Goal: Task Accomplishment & Management: Manage account settings

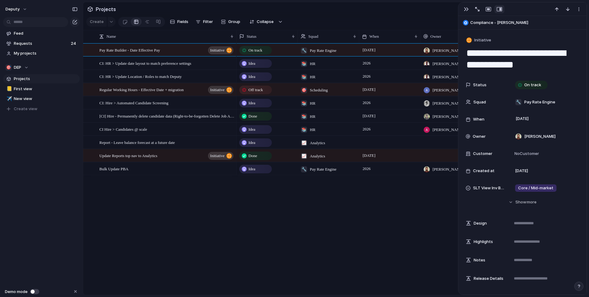
click at [190, 212] on div "CI: HR > Update date layout to match preference settings CI: HR > Update Locati…" at bounding box center [335, 169] width 504 height 252
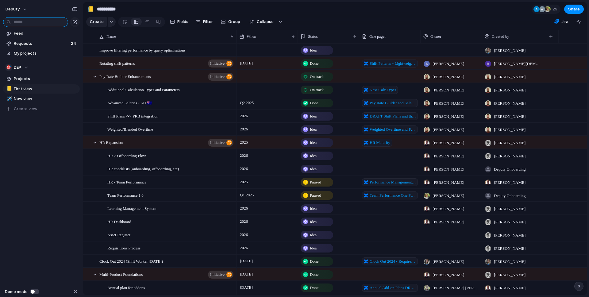
click at [28, 25] on input "text" at bounding box center [35, 22] width 65 height 10
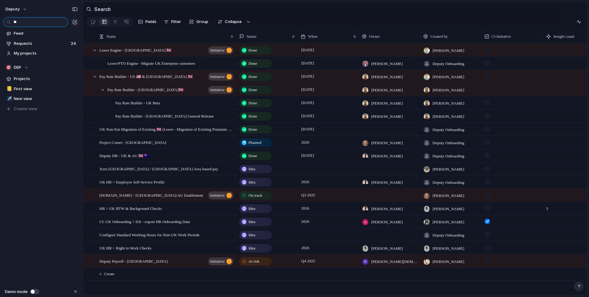
type input "*"
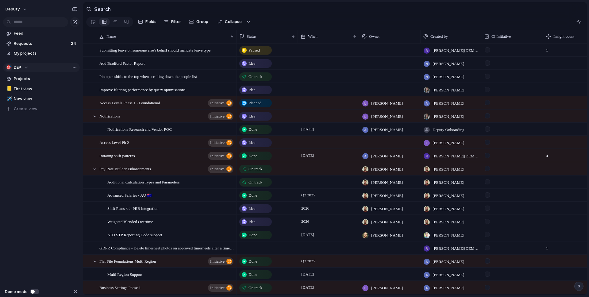
click at [27, 68] on div "🎯 DEP" at bounding box center [17, 67] width 23 height 6
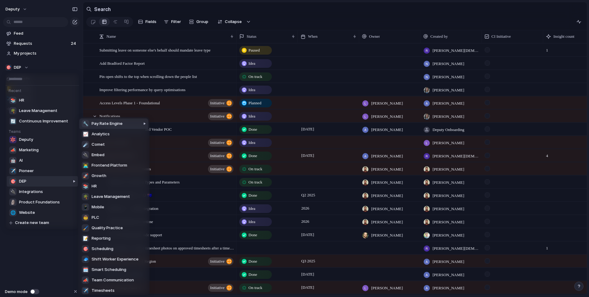
click at [38, 181] on li "🎯 DEP" at bounding box center [42, 181] width 71 height 10
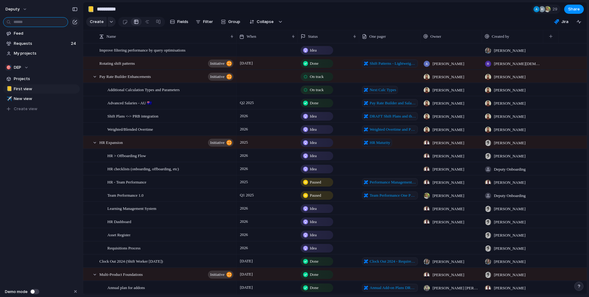
click at [42, 22] on input "text" at bounding box center [35, 22] width 65 height 10
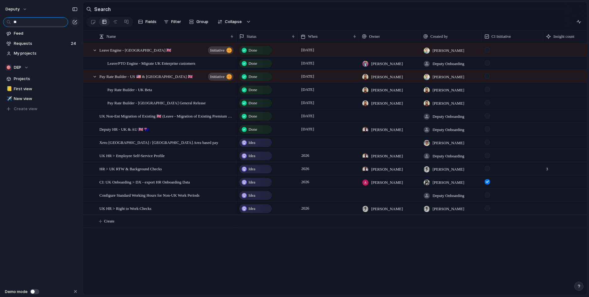
type input "*"
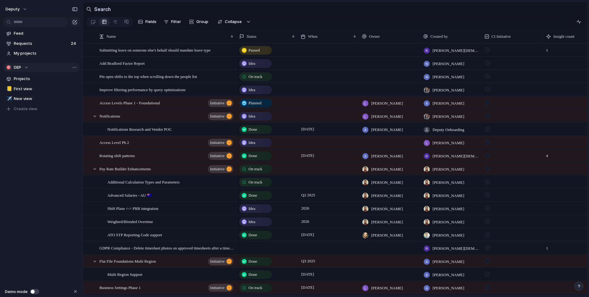
click at [29, 67] on div "🎯 DEP" at bounding box center [17, 67] width 23 height 6
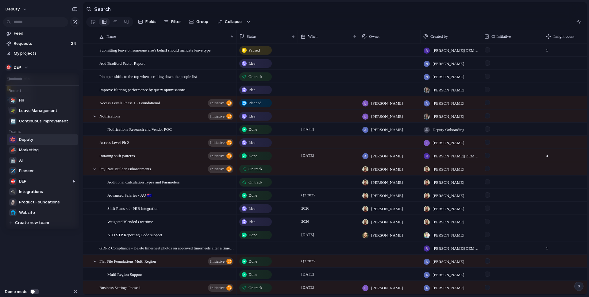
click at [33, 142] on span "Deputy" at bounding box center [26, 140] width 14 height 6
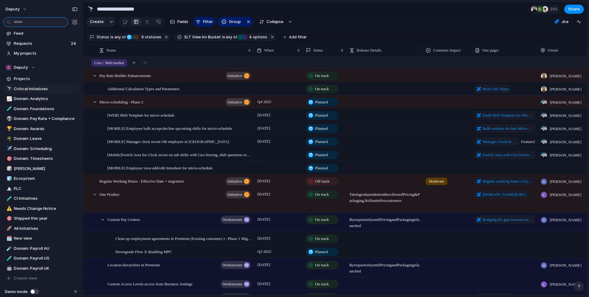
click at [33, 25] on input "text" at bounding box center [35, 22] width 65 height 10
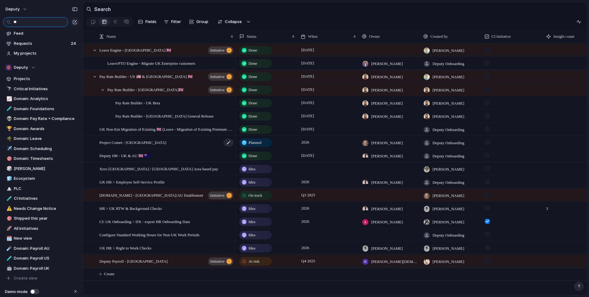
type input "**"
click at [157, 142] on div "Project Comet - UK" at bounding box center [166, 142] width 135 height 13
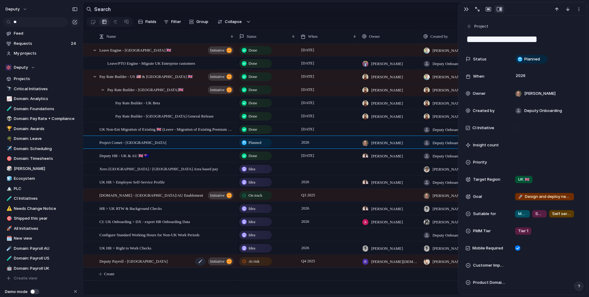
click at [150, 258] on div "Deputy Payroll - UK initiative" at bounding box center [166, 261] width 135 height 13
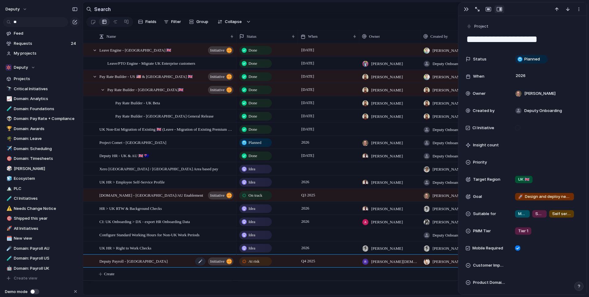
type textarea "**********"
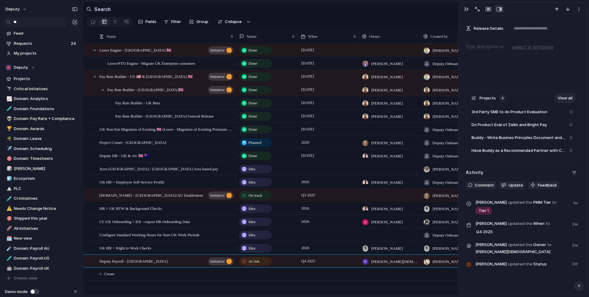
scroll to position [380, 0]
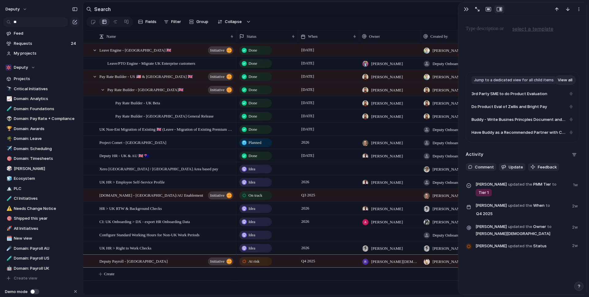
click at [565, 81] on link "View all" at bounding box center [565, 80] width 21 height 10
click at [398, 3] on section "Search" at bounding box center [335, 9] width 504 height 14
click at [466, 10] on div "button" at bounding box center [466, 9] width 5 height 5
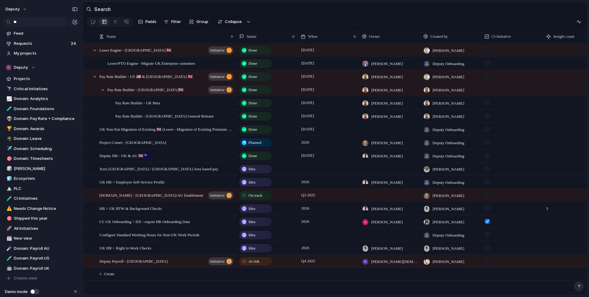
click at [418, 16] on section "Fields Filter Group Zoom Collapse" at bounding box center [335, 23] width 504 height 15
click at [165, 262] on div "Deputy Payroll - UK initiative" at bounding box center [166, 261] width 135 height 13
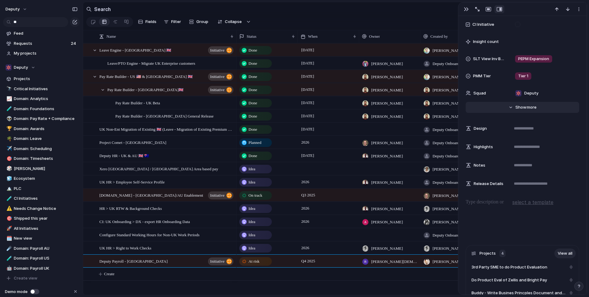
scroll to position [105, 0]
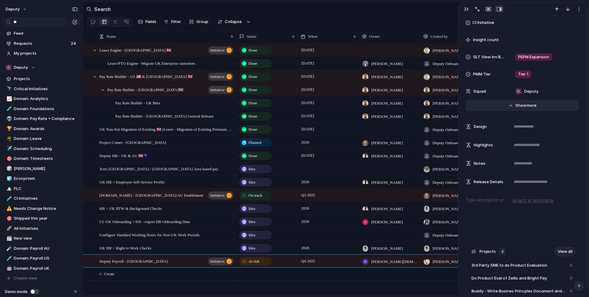
click at [511, 104] on button "Hide Show more" at bounding box center [523, 105] width 114 height 11
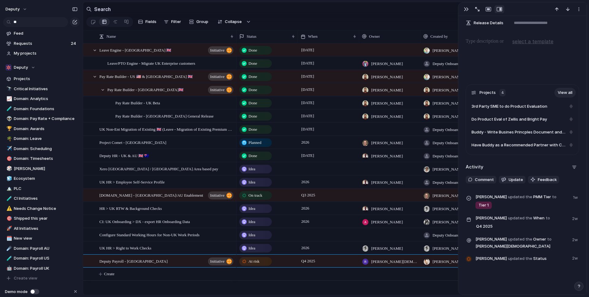
scroll to position [1016, 0]
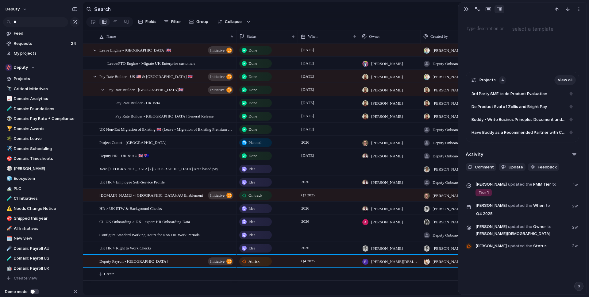
click at [485, 196] on span "Tier 1" at bounding box center [484, 193] width 10 height 6
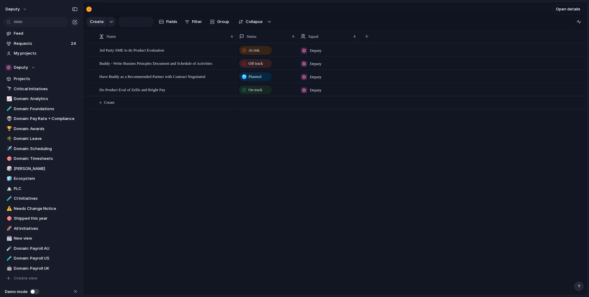
type input "**********"
click at [344, 138] on div "At risk Deputy Off track Deputy Planned Deputy On track Deputy" at bounding box center [412, 169] width 351 height 252
click at [280, 168] on div "At risk Deputy Off track Deputy Planned Deputy On track Deputy" at bounding box center [412, 169] width 351 height 252
click at [164, 51] on span "3rd Party SME to do Product Evaluation" at bounding box center [131, 49] width 65 height 7
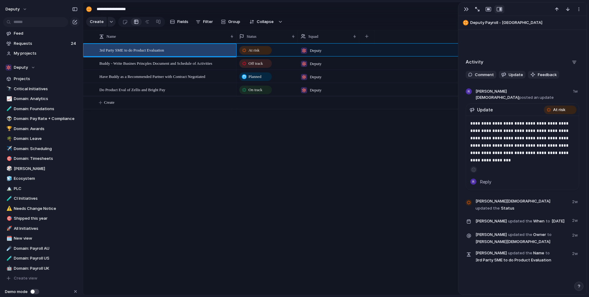
scroll to position [249, 0]
click at [282, 149] on div "At risk Deputy Off track Deputy Planned Deputy On track Deputy" at bounding box center [412, 169] width 351 height 252
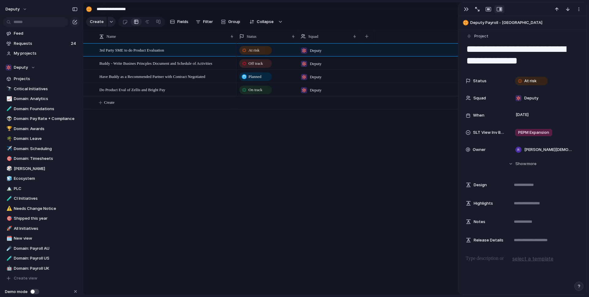
scroll to position [0, 0]
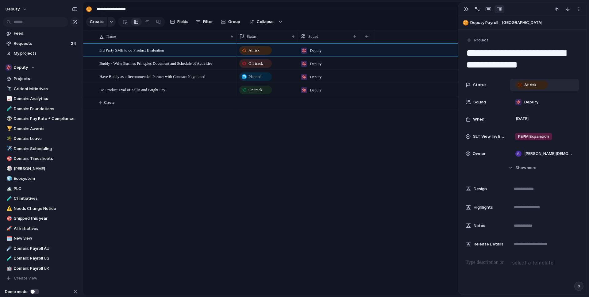
click at [541, 86] on div "At risk" at bounding box center [531, 84] width 31 height 7
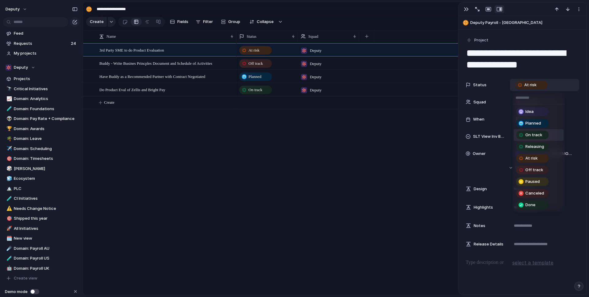
click at [544, 135] on div "On track" at bounding box center [532, 134] width 31 height 7
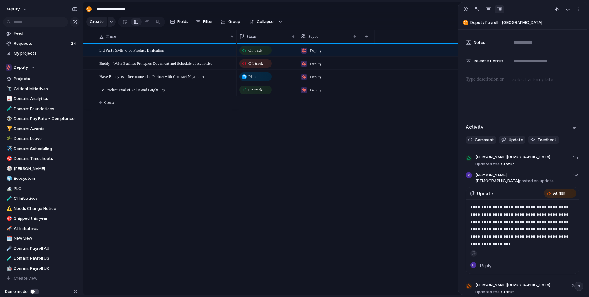
scroll to position [169, 0]
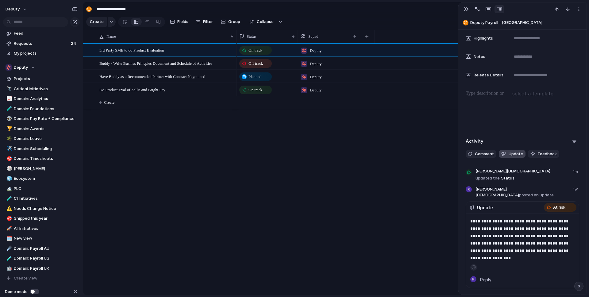
click at [519, 151] on span "Update" at bounding box center [516, 154] width 14 height 6
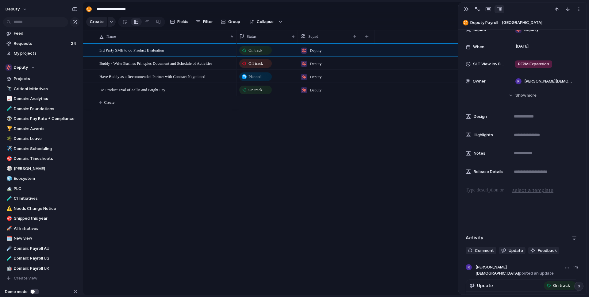
scroll to position [0, 0]
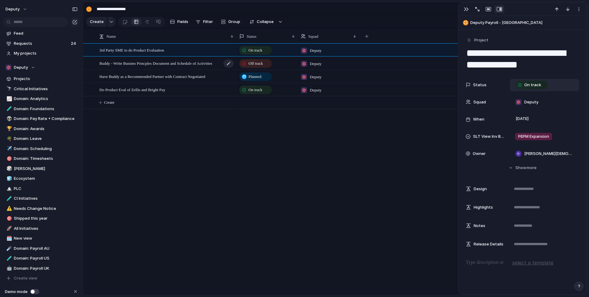
click at [181, 65] on span "Buddy - Write Busines Princples Document and Schedule of Activities" at bounding box center [155, 63] width 113 height 7
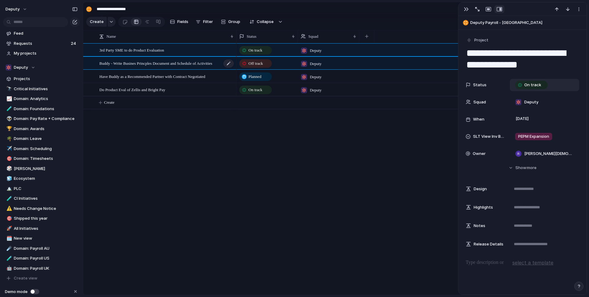
type textarea "**********"
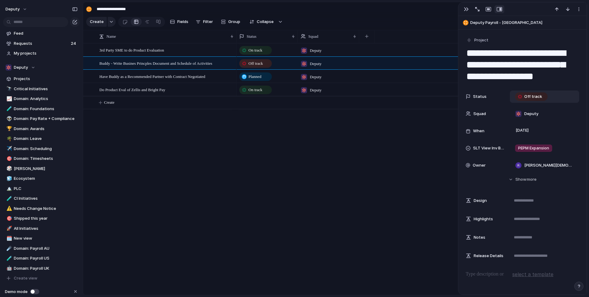
click at [547, 95] on div "Off track" at bounding box center [531, 96] width 37 height 9
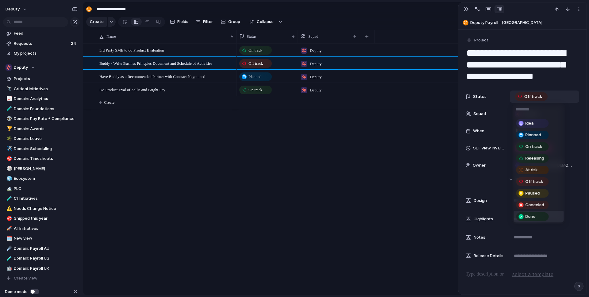
click at [544, 216] on div "Done" at bounding box center [532, 216] width 31 height 7
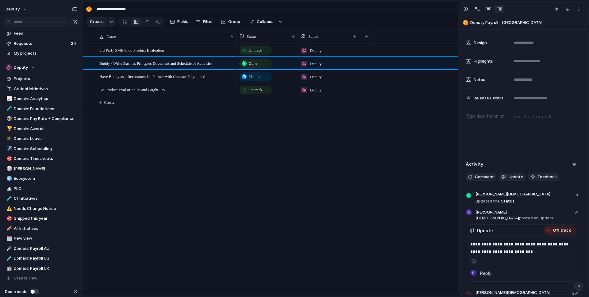
scroll to position [155, 0]
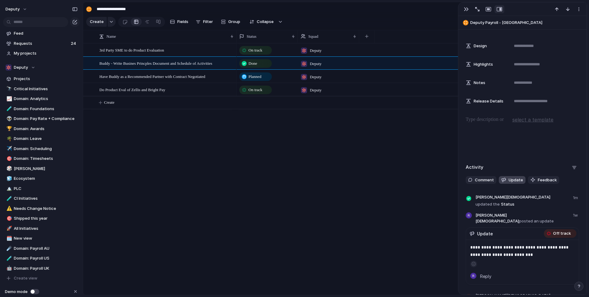
click at [516, 181] on span "Update" at bounding box center [516, 180] width 14 height 6
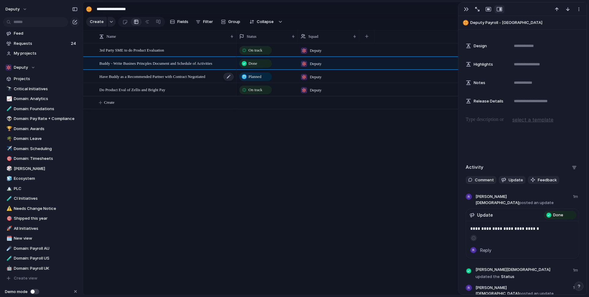
click at [138, 77] on span "Have Buddy as a Recommended Partner with Contract Negotiated" at bounding box center [152, 76] width 106 height 7
type textarea "**********"
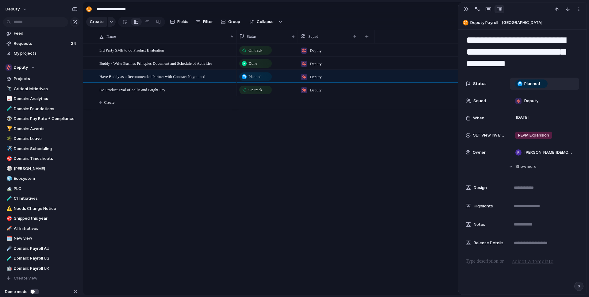
scroll to position [15, 0]
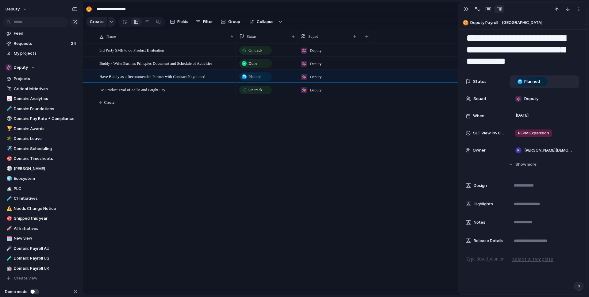
click at [559, 77] on div "Planned" at bounding box center [544, 82] width 69 height 12
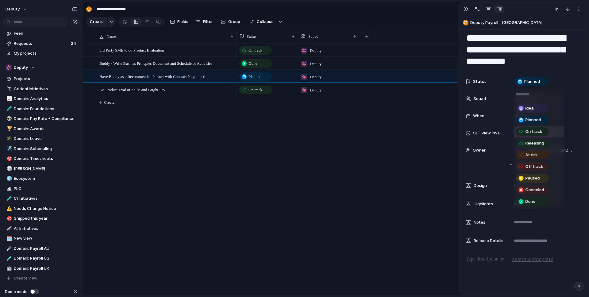
click at [552, 128] on li "On track" at bounding box center [539, 132] width 50 height 12
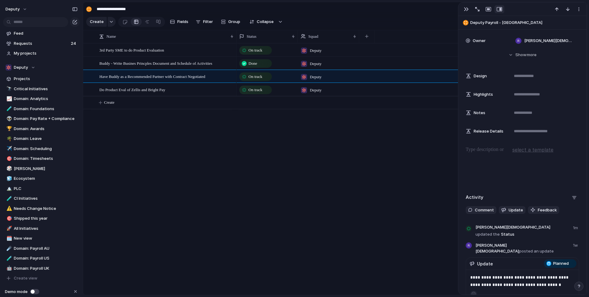
scroll to position [193, 0]
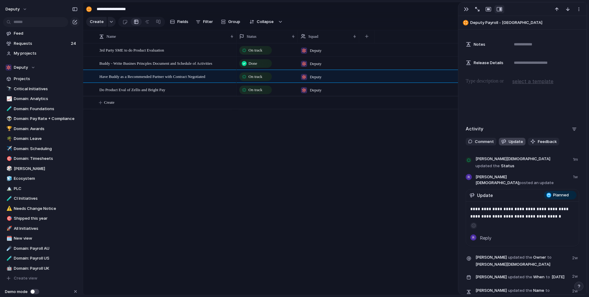
click at [516, 140] on span "Update" at bounding box center [516, 142] width 14 height 6
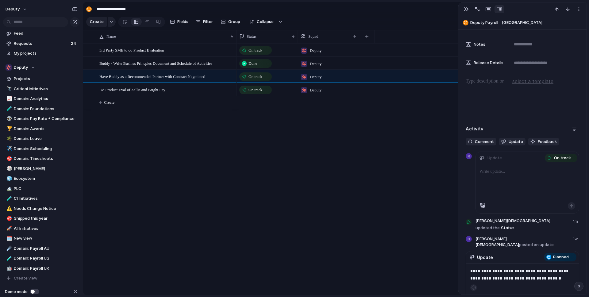
click at [512, 178] on div at bounding box center [527, 183] width 103 height 38
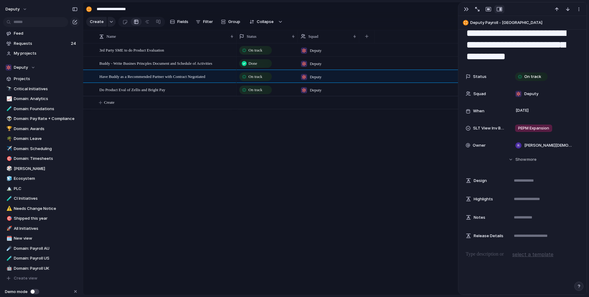
scroll to position [0, 0]
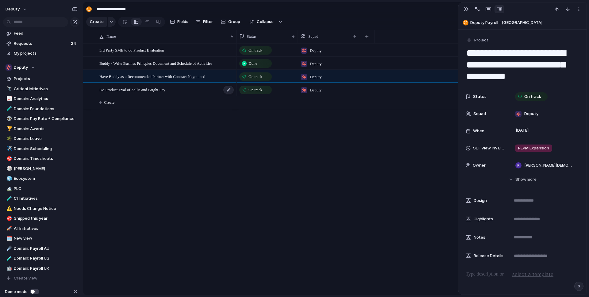
click at [186, 93] on div "Do Product Eval of Zellis and Bright Pay" at bounding box center [166, 90] width 135 height 13
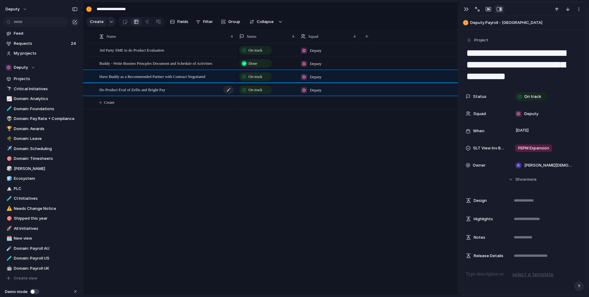
type textarea "**********"
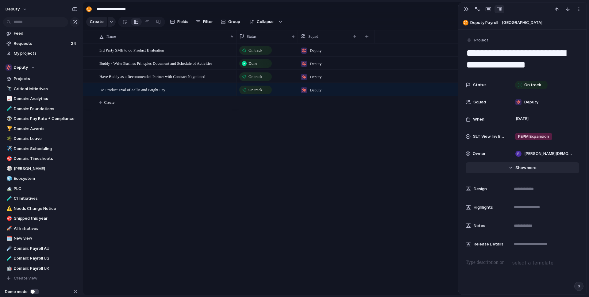
click at [509, 171] on button "Hide Show more" at bounding box center [523, 167] width 114 height 11
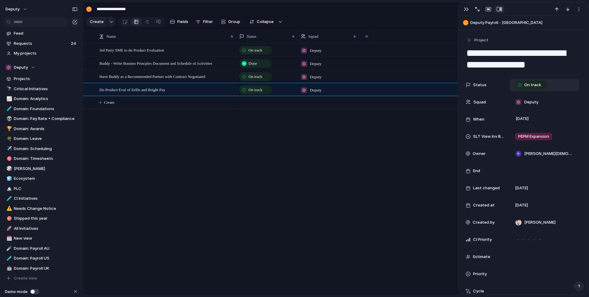
click at [549, 86] on div "On track" at bounding box center [531, 85] width 37 height 9
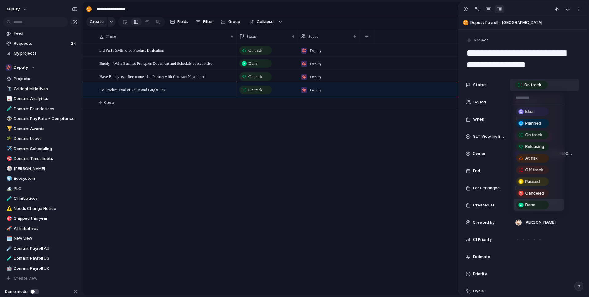
click at [538, 209] on div "Done" at bounding box center [533, 205] width 33 height 9
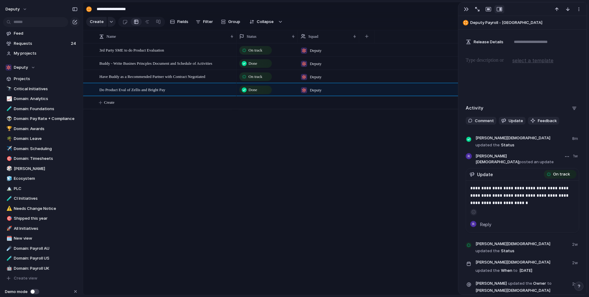
scroll to position [1011, 0]
click at [509, 119] on span "Update" at bounding box center [516, 121] width 14 height 6
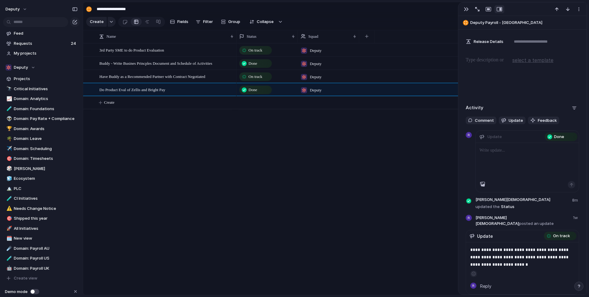
click at [507, 151] on p at bounding box center [528, 150] width 96 height 7
click at [525, 166] on div at bounding box center [527, 162] width 103 height 38
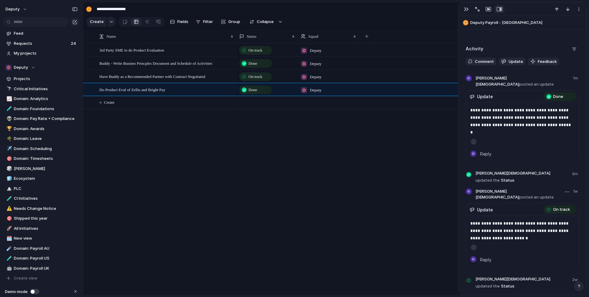
scroll to position [1071, 0]
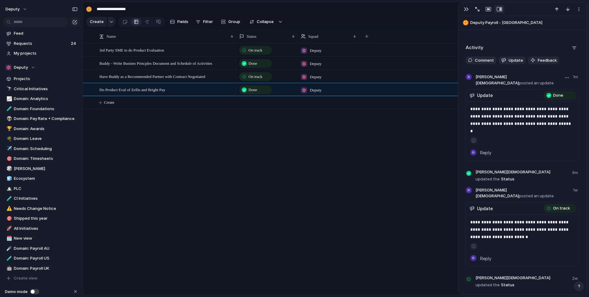
click at [530, 120] on p "**********" at bounding box center [523, 119] width 104 height 29
click at [562, 121] on p "**********" at bounding box center [523, 119] width 104 height 29
click at [566, 77] on button "button" at bounding box center [567, 77] width 7 height 7
click at [556, 90] on li "Edit" at bounding box center [551, 91] width 35 height 10
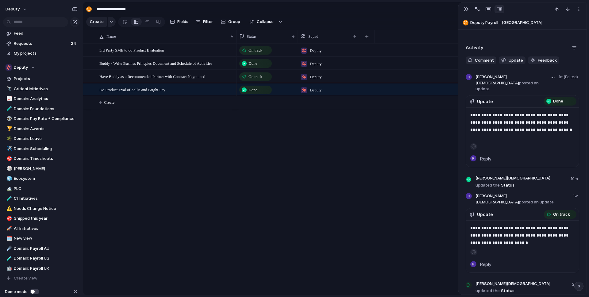
click at [528, 128] on p "**********" at bounding box center [523, 125] width 104 height 29
click at [375, 129] on div "On track Deputy Done Deputy On track Deputy Done Deputy" at bounding box center [412, 169] width 351 height 252
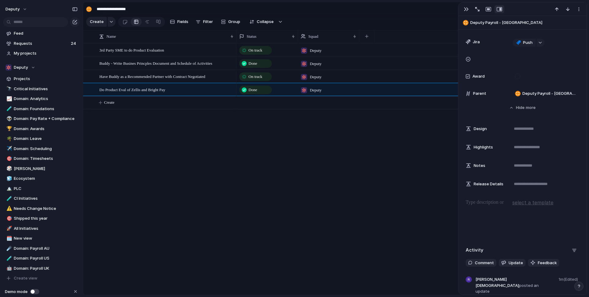
scroll to position [813, 0]
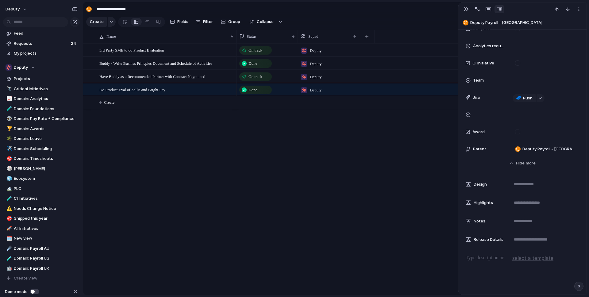
click at [328, 131] on div "On track Deputy Done Deputy On track Deputy Done Deputy" at bounding box center [412, 169] width 351 height 252
click at [468, 9] on div "button" at bounding box center [466, 9] width 5 height 5
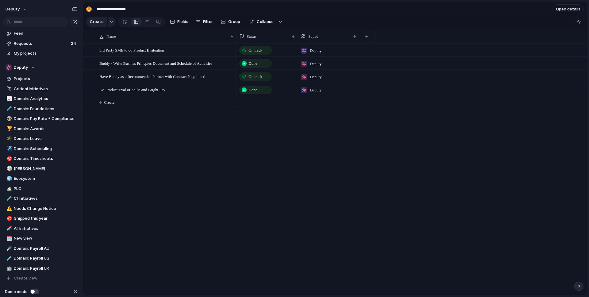
click at [422, 150] on div "On track Deputy Done Deputy On track Deputy Done Deputy" at bounding box center [412, 169] width 351 height 252
click at [206, 142] on div "3rd Party SME to do Product Evaluation Buddy - Write Busines Princples Document…" at bounding box center [335, 169] width 504 height 252
